Goal: Task Accomplishment & Management: Manage account settings

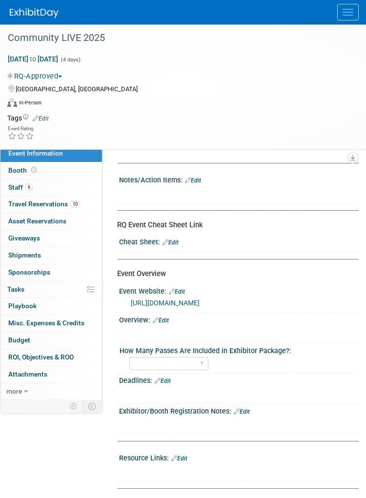
click at [173, 306] on link "[URL][DOMAIN_NAME]" at bounding box center [165, 303] width 69 height 8
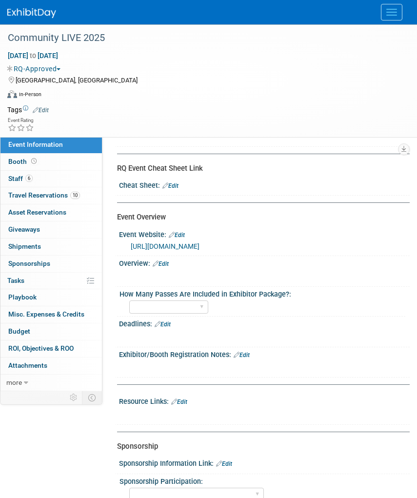
scroll to position [49, 0]
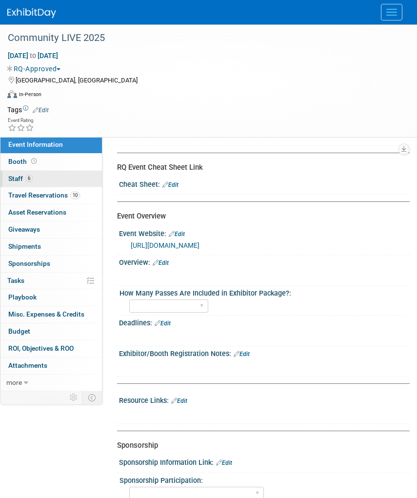
click at [37, 184] on link "6 Staff 6" at bounding box center [50, 179] width 101 height 17
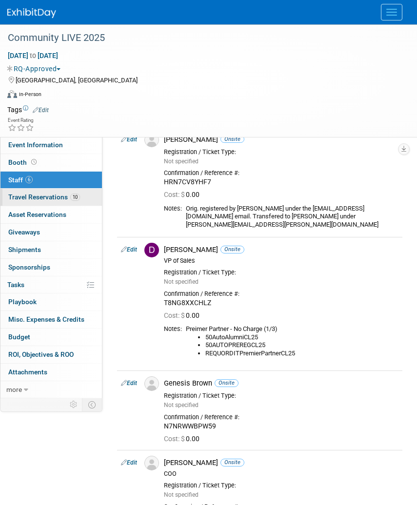
click at [62, 200] on span "Travel Reservations 10" at bounding box center [44, 197] width 72 height 8
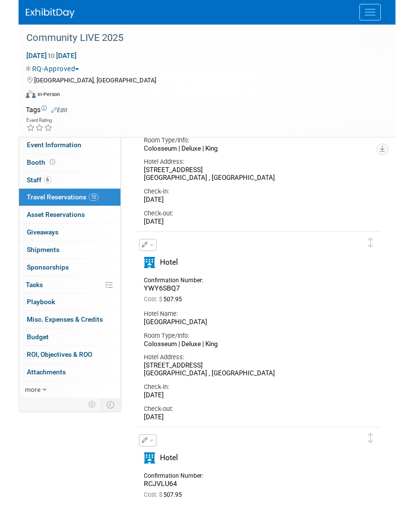
scroll to position [195, 0]
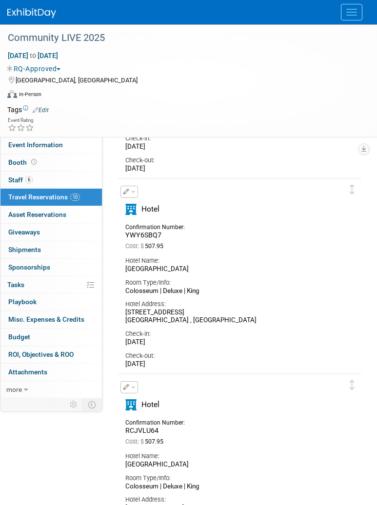
drag, startPoint x: 198, startPoint y: 361, endPoint x: 196, endPoint y: 373, distance: 11.3
click at [198, 361] on div "[DATE]" at bounding box center [232, 364] width 214 height 8
drag, startPoint x: 185, startPoint y: 367, endPoint x: 118, endPoint y: 342, distance: 71.6
click at [118, 342] on div "Delete Reservation YWY6SBQ7 Cost: $ 507.95 Hotel Name: Room Type/Info:" at bounding box center [239, 275] width 245 height 196
drag, startPoint x: 118, startPoint y: 342, endPoint x: 150, endPoint y: 350, distance: 33.5
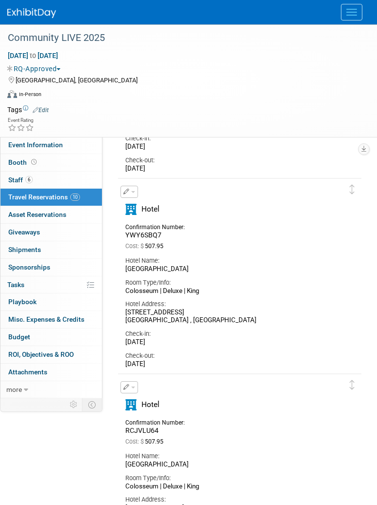
click at [150, 350] on div "Check-out: [DATE]" at bounding box center [232, 358] width 229 height 22
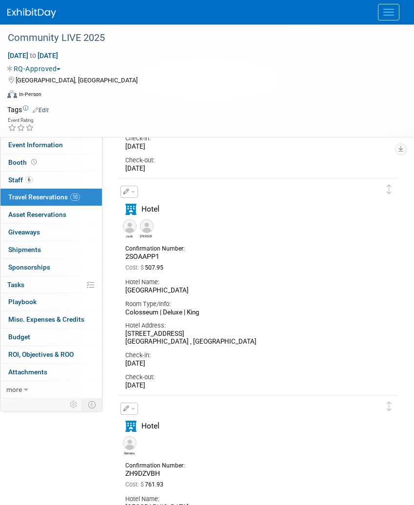
scroll to position [634, 0]
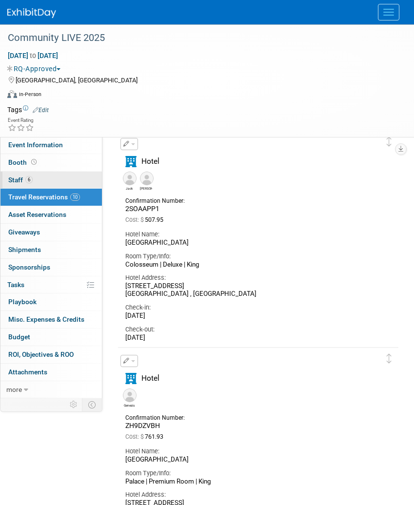
click at [55, 185] on link "6 Staff 6" at bounding box center [50, 180] width 101 height 17
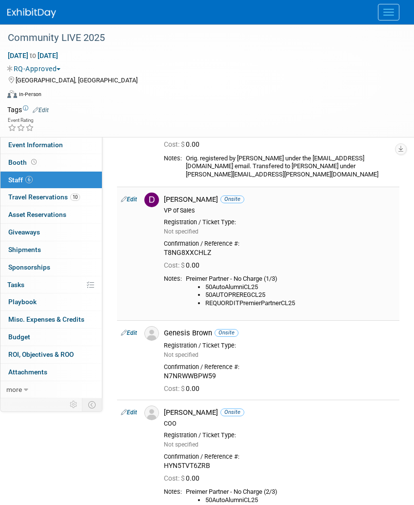
scroll to position [98, 0]
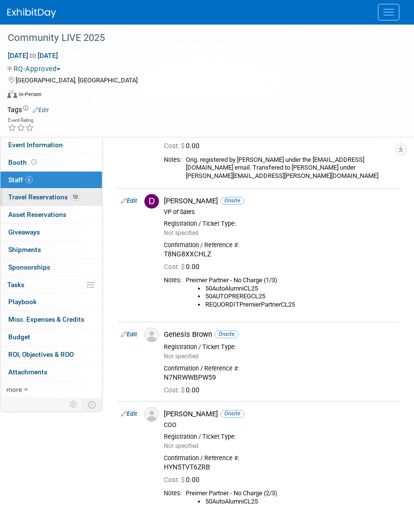
click at [31, 205] on link "10 Travel Reservations 10" at bounding box center [50, 197] width 101 height 17
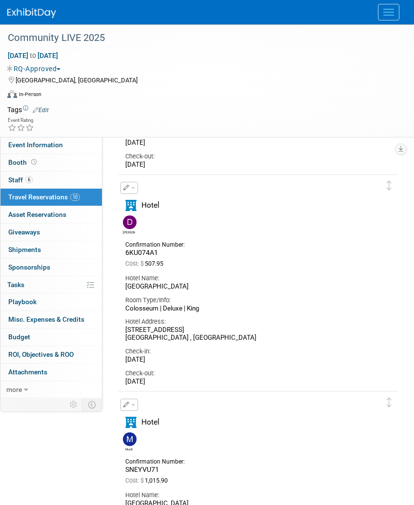
scroll to position [1464, 0]
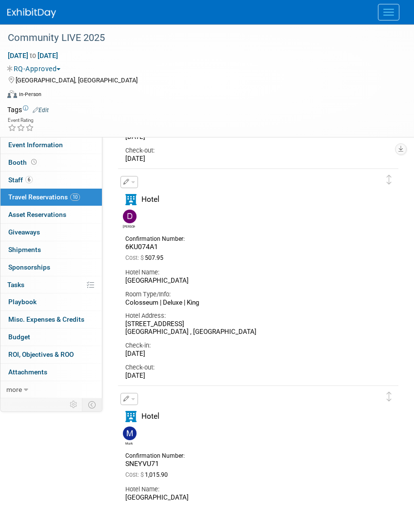
click at [134, 187] on button "button" at bounding box center [129, 182] width 18 height 12
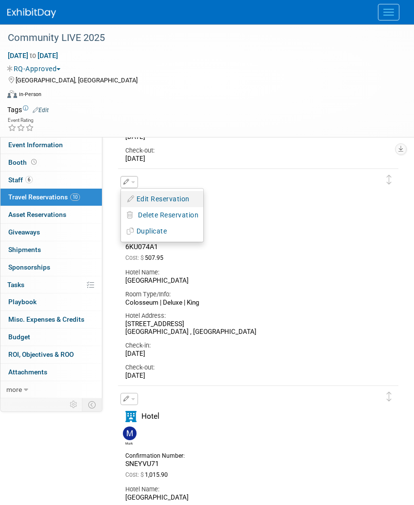
click at [179, 201] on button "Edit Reservation" at bounding box center [162, 199] width 82 height 14
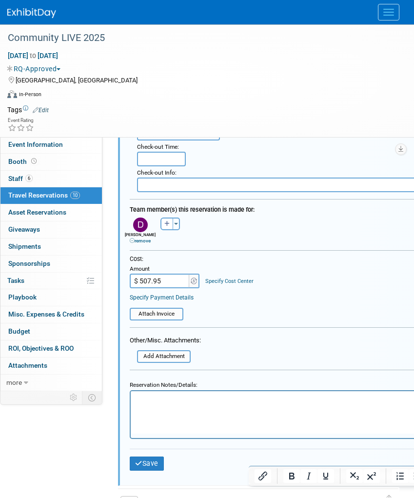
scroll to position [1813, 0]
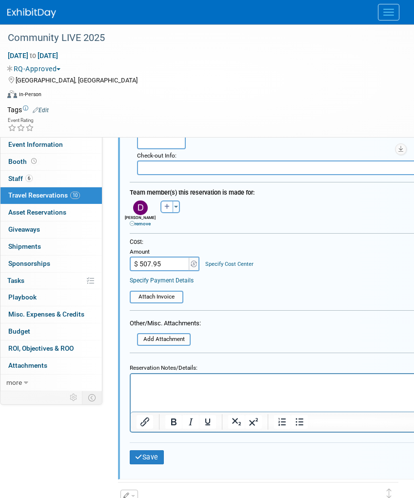
click at [224, 387] on html at bounding box center [333, 380] width 405 height 13
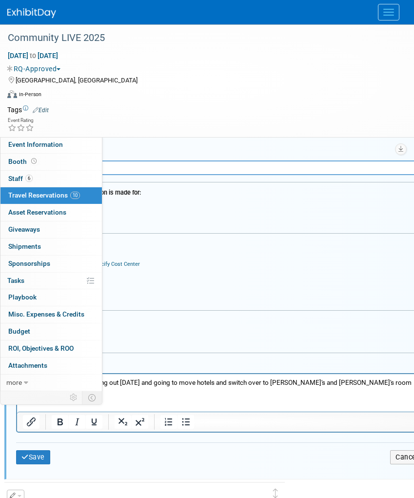
scroll to position [1813, 116]
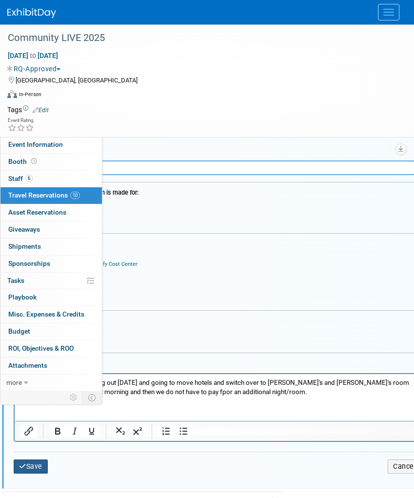
click at [38, 466] on button "Save" at bounding box center [31, 466] width 34 height 14
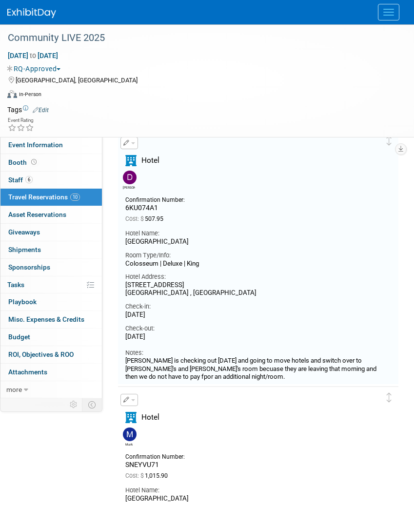
scroll to position [1472, 0]
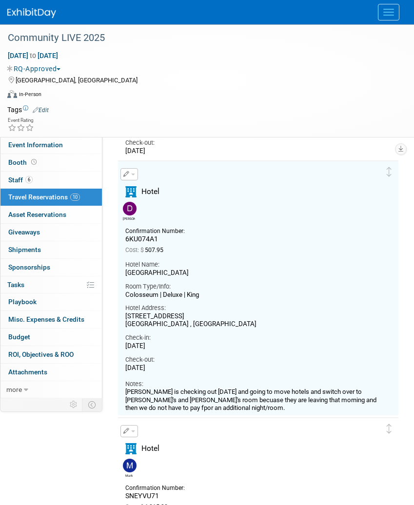
click at [249, 357] on div "Check-out:" at bounding box center [250, 360] width 251 height 9
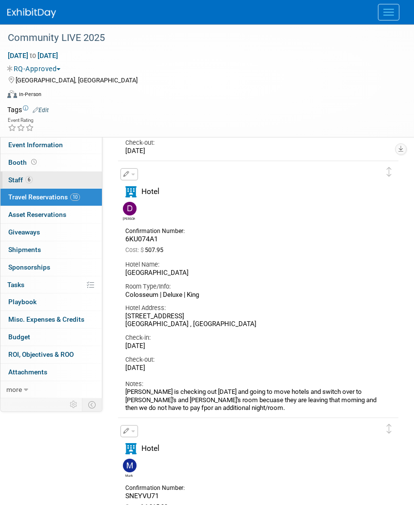
click at [43, 176] on link "6 Staff 6" at bounding box center [50, 180] width 101 height 17
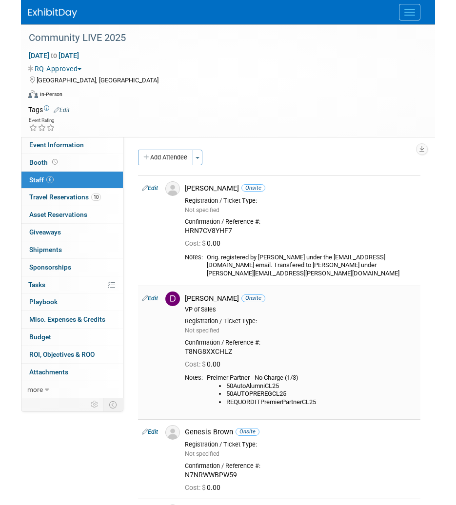
scroll to position [0, 0]
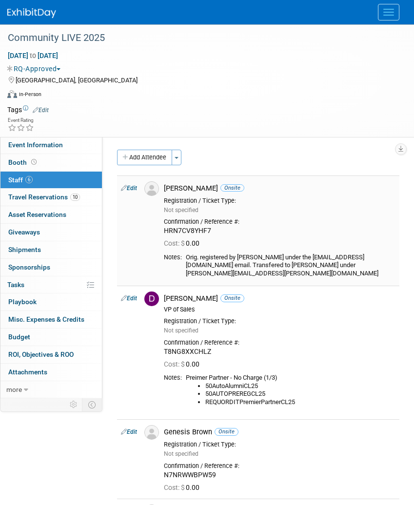
drag, startPoint x: 165, startPoint y: 232, endPoint x: 217, endPoint y: 229, distance: 51.8
click at [217, 229] on div "HRN7CV8YHF7" at bounding box center [280, 231] width 232 height 9
copy div "HRN7CV8YHF7"
click at [94, 21] on div at bounding box center [206, 12] width 399 height 24
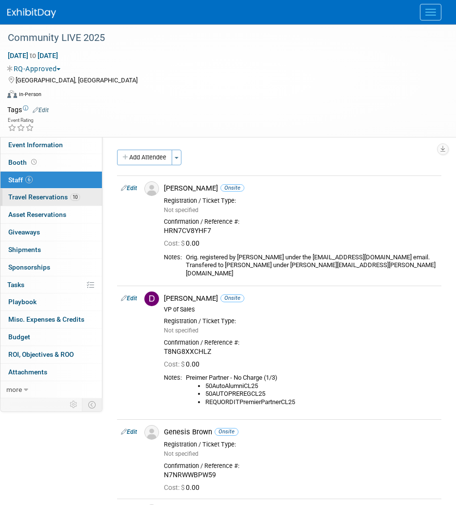
click at [34, 194] on span "Travel Reservations 10" at bounding box center [44, 197] width 72 height 8
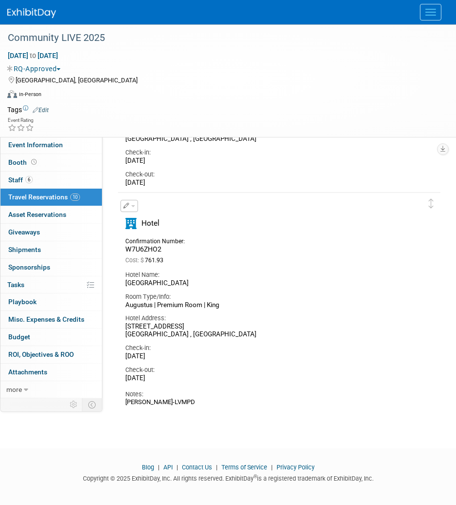
scroll to position [1927, 0]
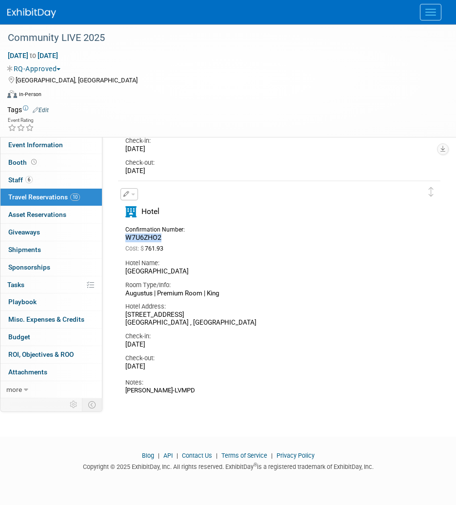
drag, startPoint x: 162, startPoint y: 235, endPoint x: 125, endPoint y: 237, distance: 37.1
click at [125, 237] on div "Confirmation Number: W7U6ZHO2" at bounding box center [159, 232] width 82 height 19
copy span "W7U6ZHO2"
drag, startPoint x: 285, startPoint y: 257, endPoint x: 273, endPoint y: 277, distance: 23.7
click at [286, 257] on div "Hotel Name: [GEOGRAPHIC_DATA]" at bounding box center [272, 265] width 308 height 22
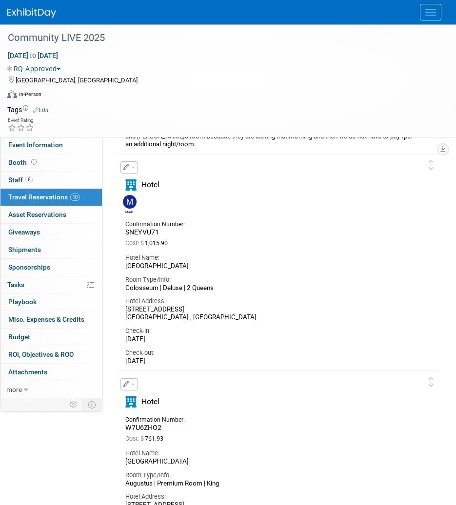
scroll to position [1732, 0]
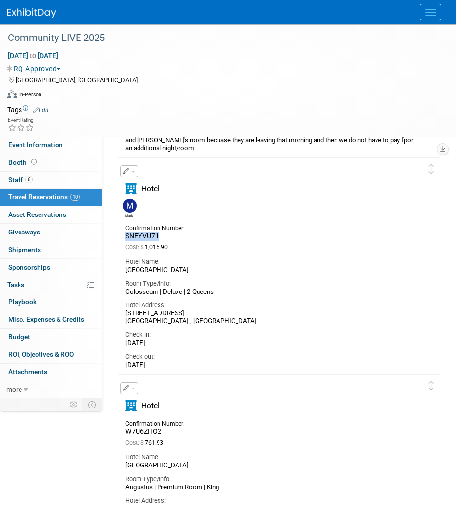
drag, startPoint x: 167, startPoint y: 236, endPoint x: 119, endPoint y: 238, distance: 47.9
click at [119, 238] on div "Confirmation Number: SNEYVU71" at bounding box center [159, 231] width 82 height 19
copy span "SNEYVU71"
click at [193, 302] on div "Hotel Address:" at bounding box center [271, 305] width 293 height 9
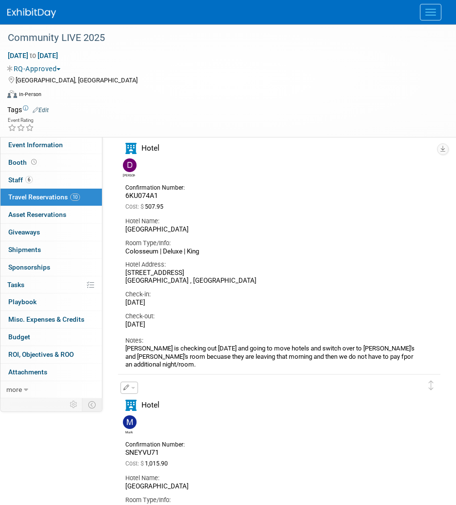
scroll to position [1488, 0]
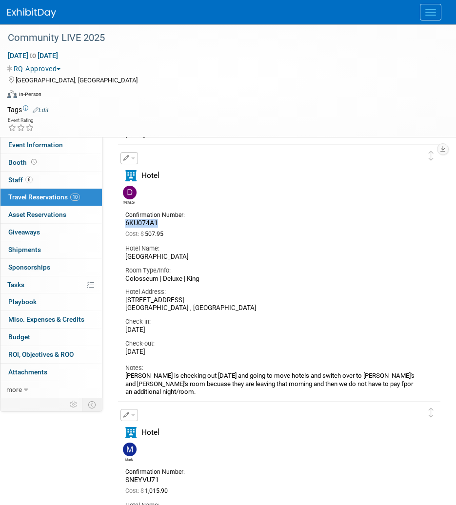
drag, startPoint x: 165, startPoint y: 226, endPoint x: 125, endPoint y: 223, distance: 40.1
click at [125, 223] on div "6KU074A1" at bounding box center [158, 223] width 67 height 9
copy span "6KU074A1"
drag, startPoint x: 294, startPoint y: 231, endPoint x: 272, endPoint y: 246, distance: 26.6
click at [296, 231] on div "Cost: $ 507.95" at bounding box center [271, 234] width 293 height 7
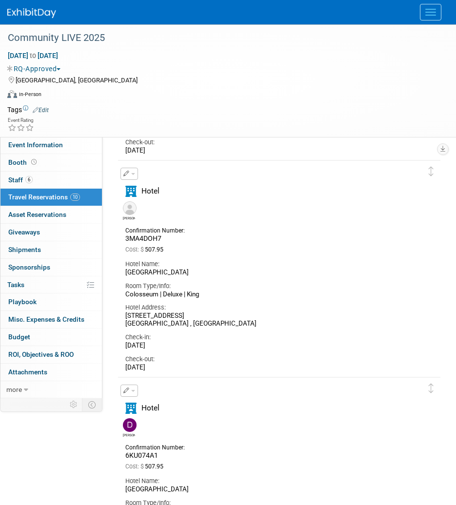
scroll to position [1244, 0]
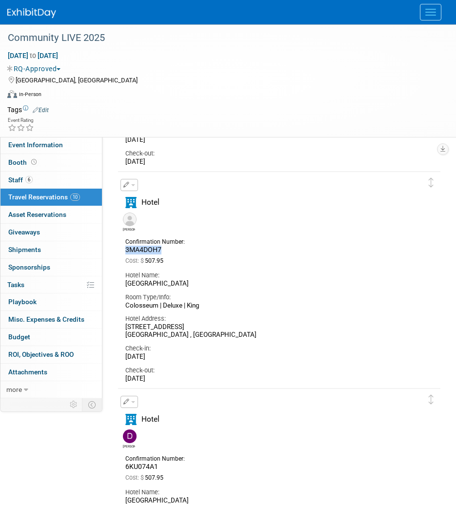
drag, startPoint x: 170, startPoint y: 250, endPoint x: 122, endPoint y: 252, distance: 47.8
click at [122, 252] on div "Confirmation Number: 3MA4DOH7" at bounding box center [159, 245] width 82 height 19
copy span "3MA4DOH7"
click at [267, 253] on div "Confirmation Number: 3MA4DOH7 Cost: $ 507.95" at bounding box center [272, 251] width 308 height 31
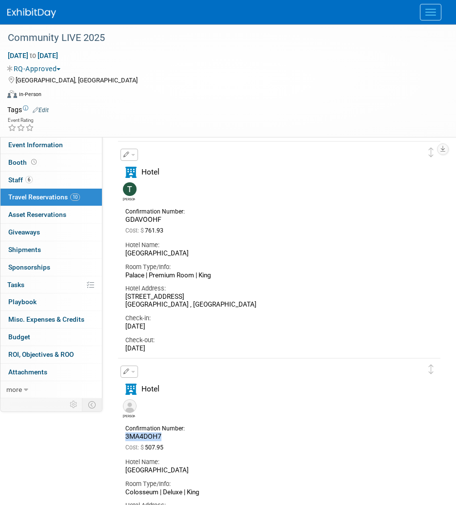
scroll to position [1049, 0]
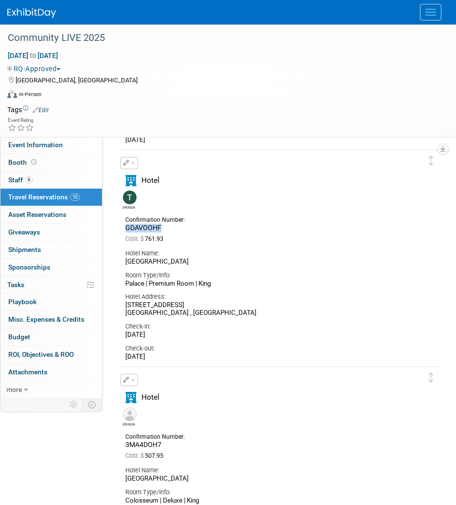
drag, startPoint x: 164, startPoint y: 230, endPoint x: 125, endPoint y: 231, distance: 39.5
click at [125, 231] on div "Confirmation Number: GDAVOOHF" at bounding box center [159, 223] width 82 height 19
copy span "GDAVOOHF"
click at [255, 204] on div "[PERSON_NAME]" at bounding box center [272, 198] width 308 height 21
drag, startPoint x: 253, startPoint y: 223, endPoint x: 247, endPoint y: 237, distance: 15.1
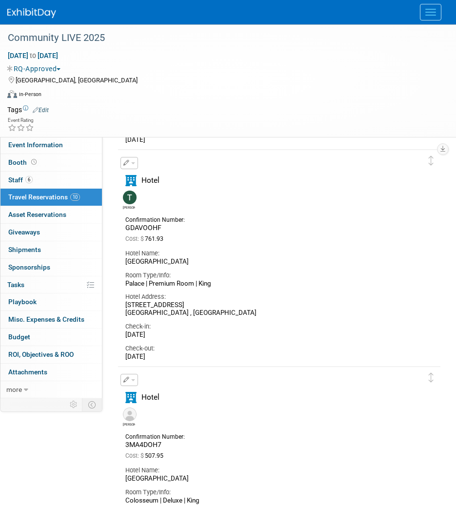
click at [253, 223] on div "Confirmation Number: GDAVOOHF Cost: $ 761.93" at bounding box center [272, 229] width 308 height 31
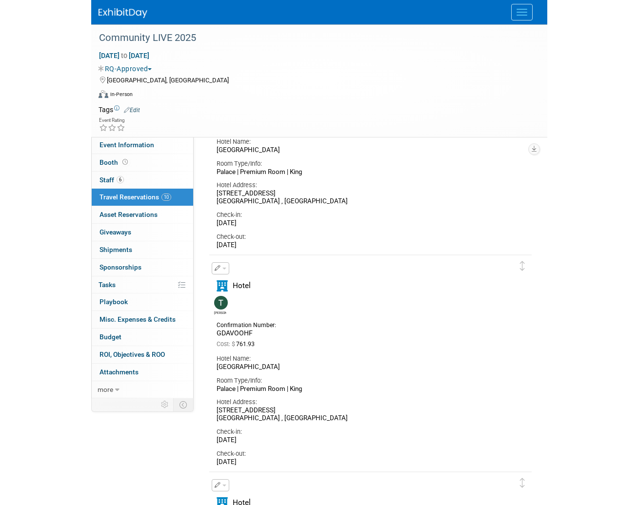
scroll to position [854, 0]
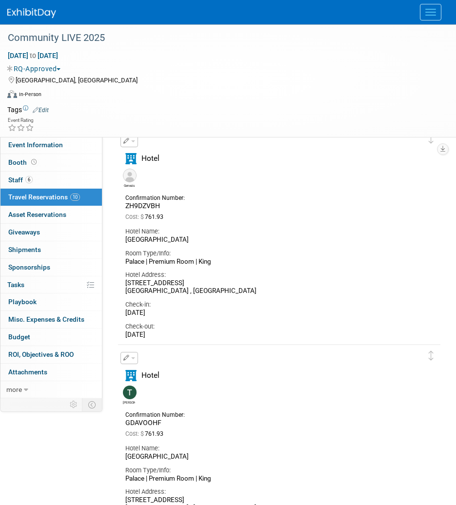
click at [129, 188] on div "Genesis" at bounding box center [272, 178] width 308 height 24
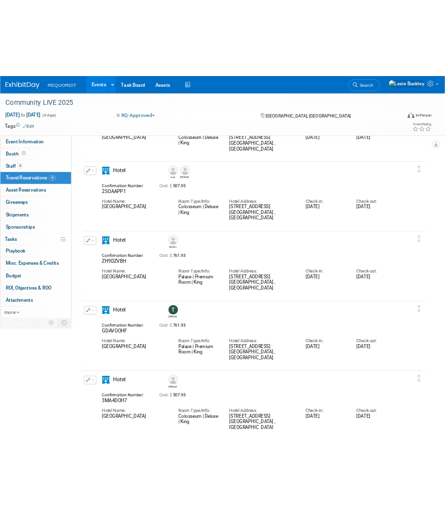
scroll to position [269, 0]
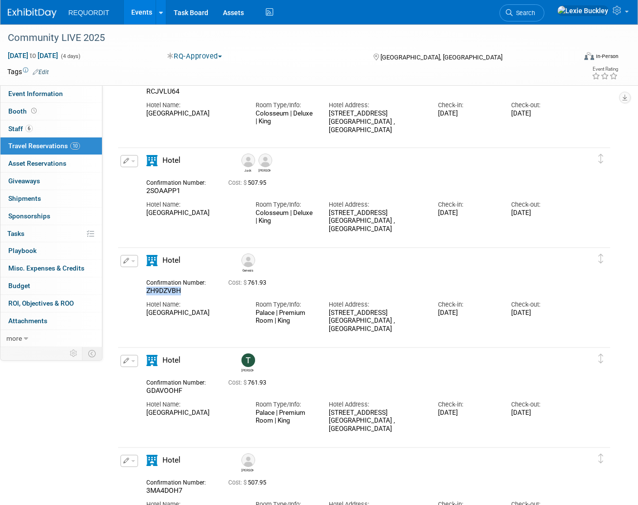
drag, startPoint x: 161, startPoint y: 293, endPoint x: 139, endPoint y: 295, distance: 22.5
click at [139, 295] on div "Confirmation Number: ZH9DZVBH" at bounding box center [180, 286] width 82 height 19
copy span "ZH9DZVBH"
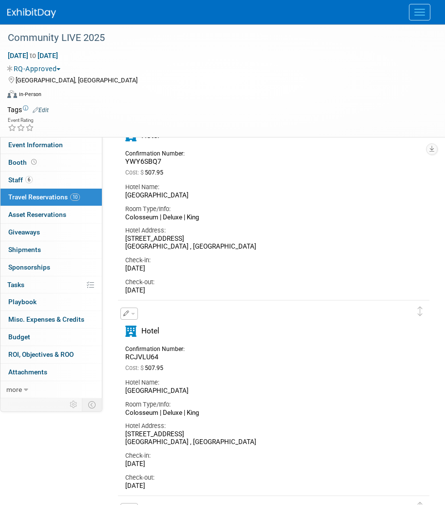
click at [291, 328] on div "Hotel" at bounding box center [266, 334] width 297 height 16
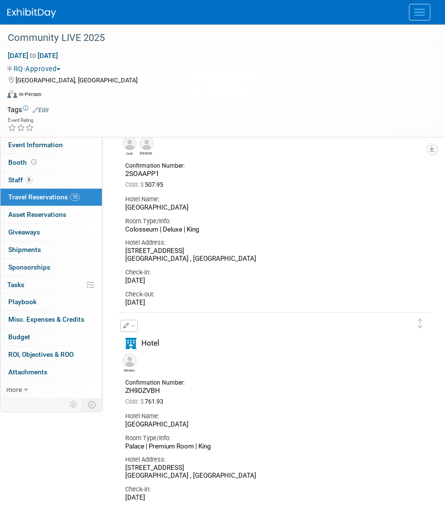
scroll to position [756, 0]
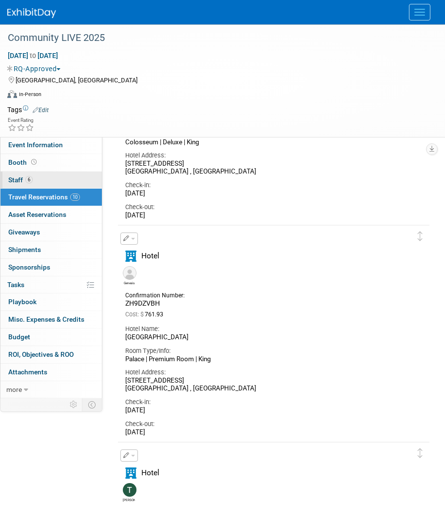
click at [27, 179] on span "6" at bounding box center [28, 179] width 7 height 7
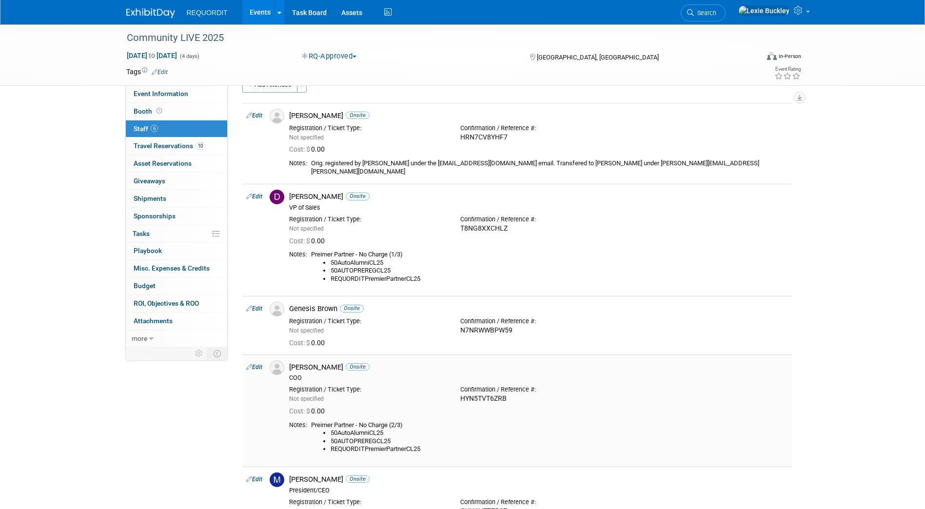
scroll to position [0, 0]
